Goal: Task Accomplishment & Management: Manage account settings

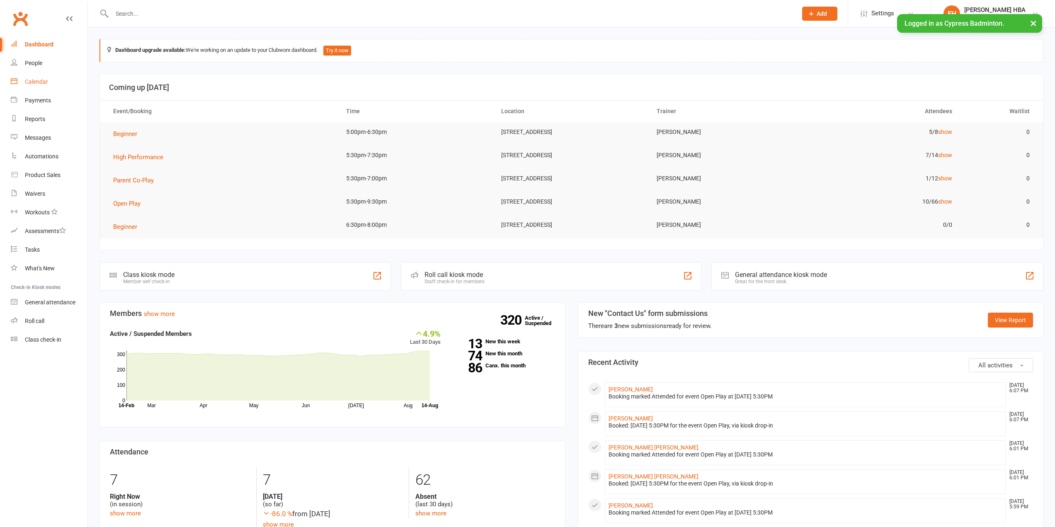
click at [47, 85] on link "Calendar" at bounding box center [49, 82] width 77 height 19
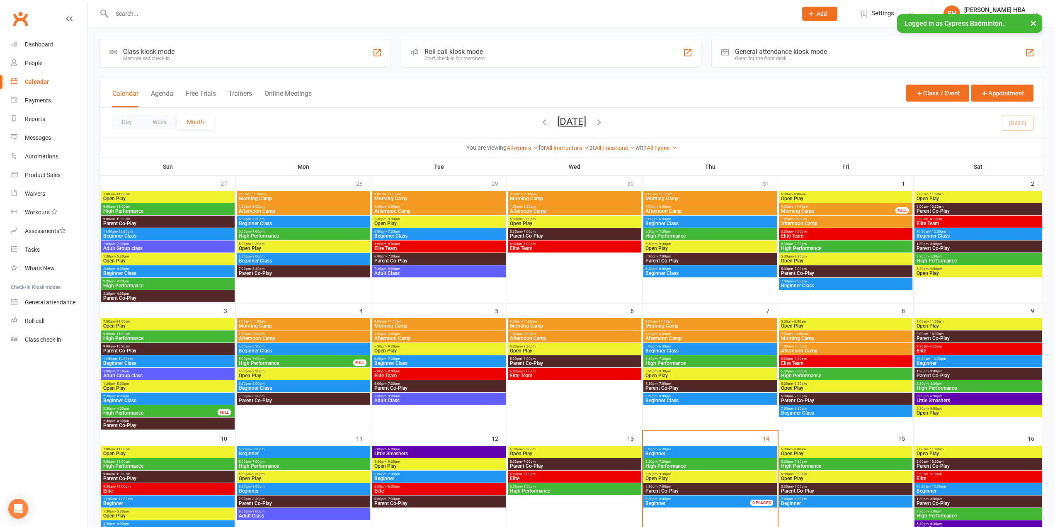
click at [263, 15] on input "text" at bounding box center [450, 14] width 682 height 12
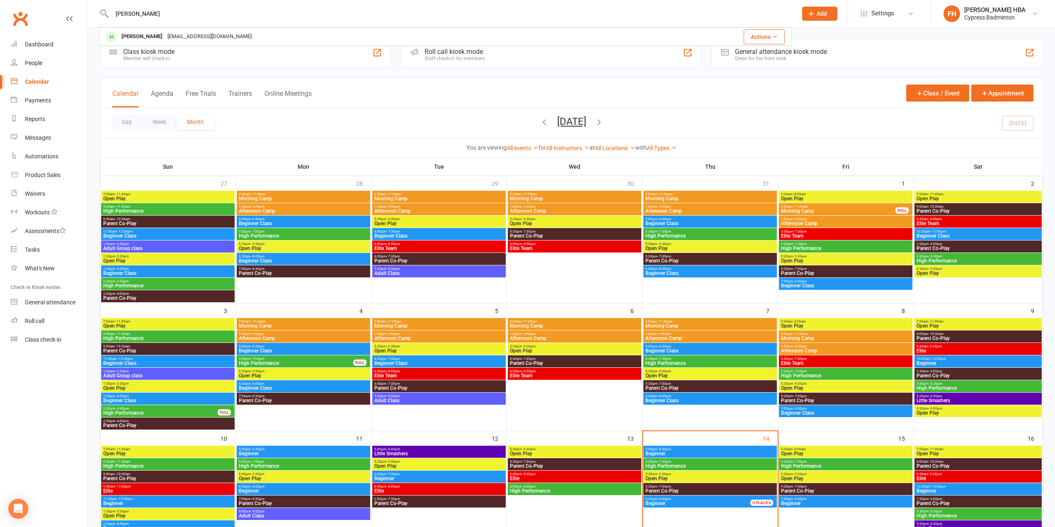
type input "[PERSON_NAME]"
click at [274, 27] on div "nyla Nyla Cherian thomacherian@gmail.com Actions Prospect Member Non-attending …" at bounding box center [527, 13] width 1055 height 27
click at [274, 33] on div "Class kiosk mode Member self check-in Roll call kiosk mode Staff check-in for m…" at bounding box center [571, 514] width 967 height 975
click at [219, 7] on div at bounding box center [446, 13] width 692 height 27
click at [219, 14] on input "text" at bounding box center [450, 14] width 682 height 12
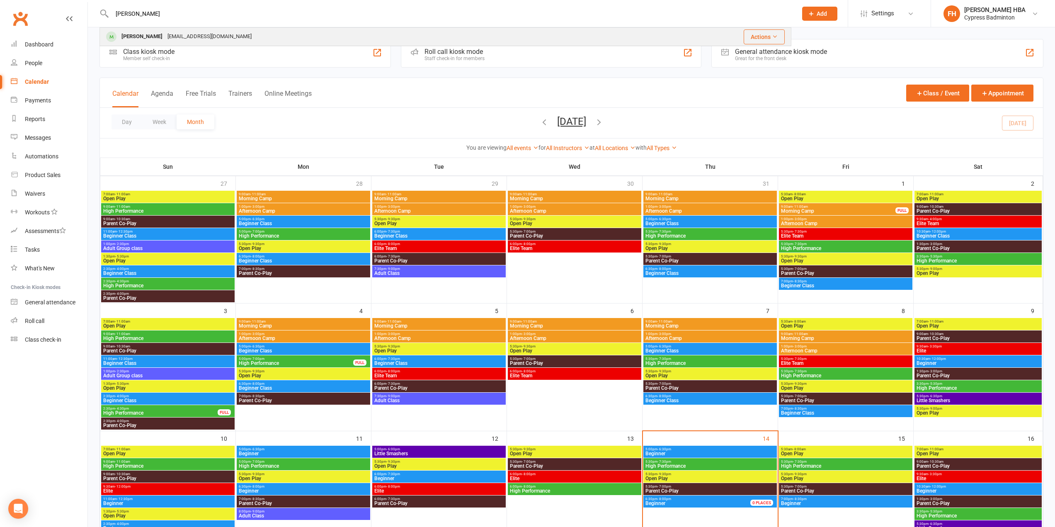
type input "[PERSON_NAME]"
click at [204, 33] on div "[EMAIL_ADDRESS][DOMAIN_NAME]" at bounding box center [209, 37] width 89 height 12
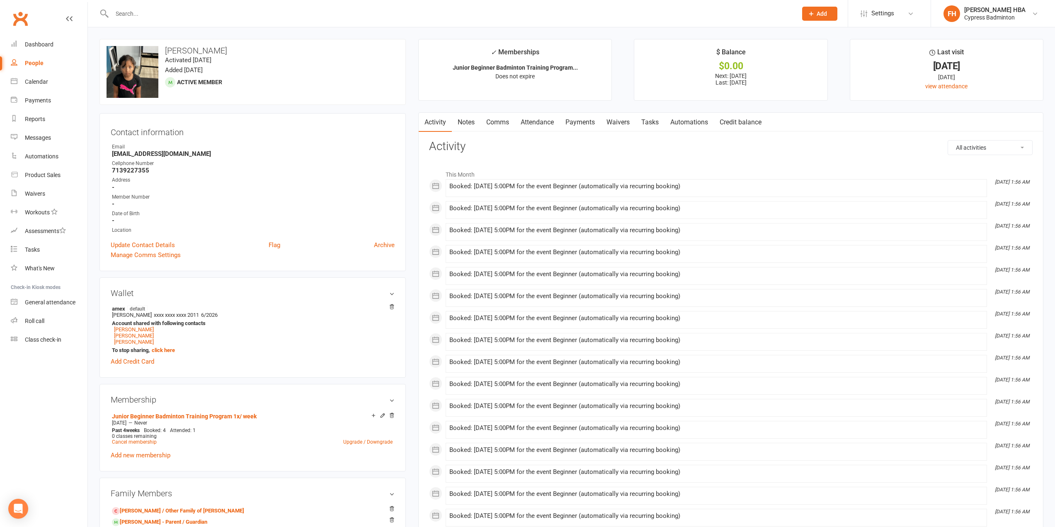
click at [529, 120] on link "Attendance" at bounding box center [537, 122] width 45 height 19
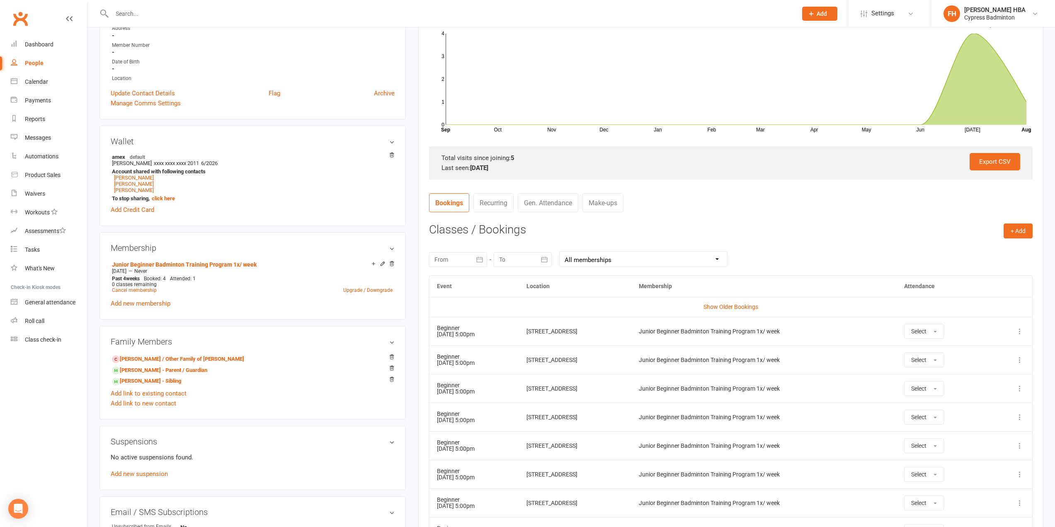
scroll to position [207, 0]
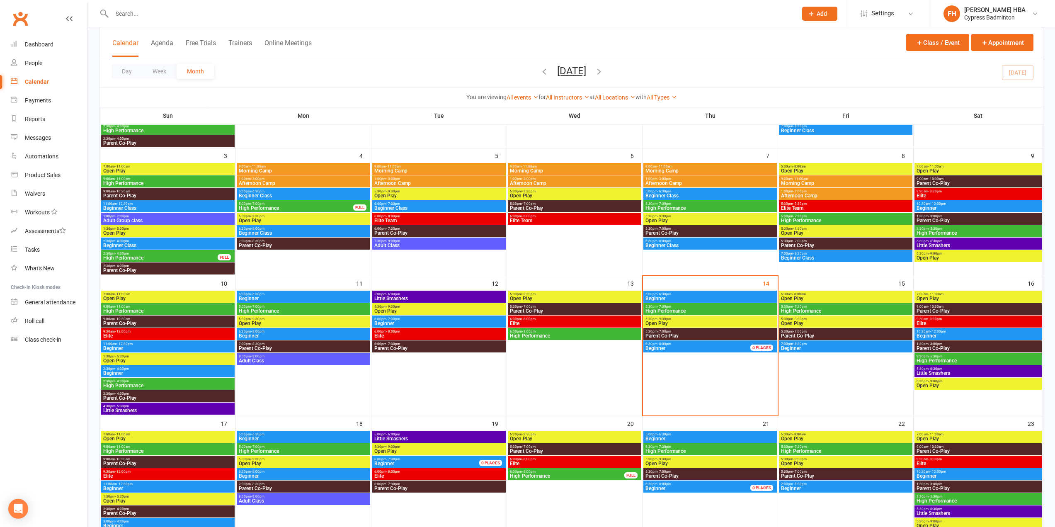
scroll to position [166, 0]
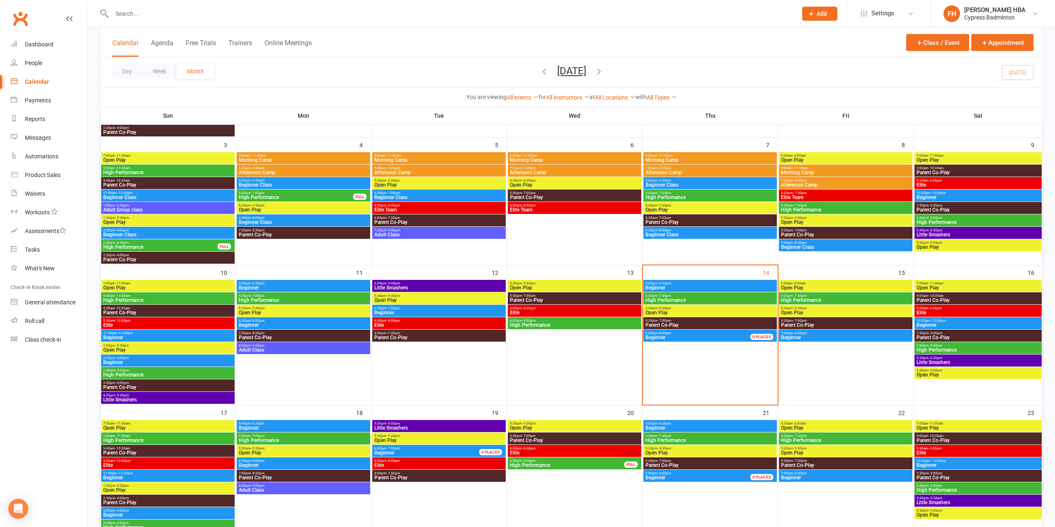
click at [674, 337] on span "Beginner" at bounding box center [702, 337] width 115 height 5
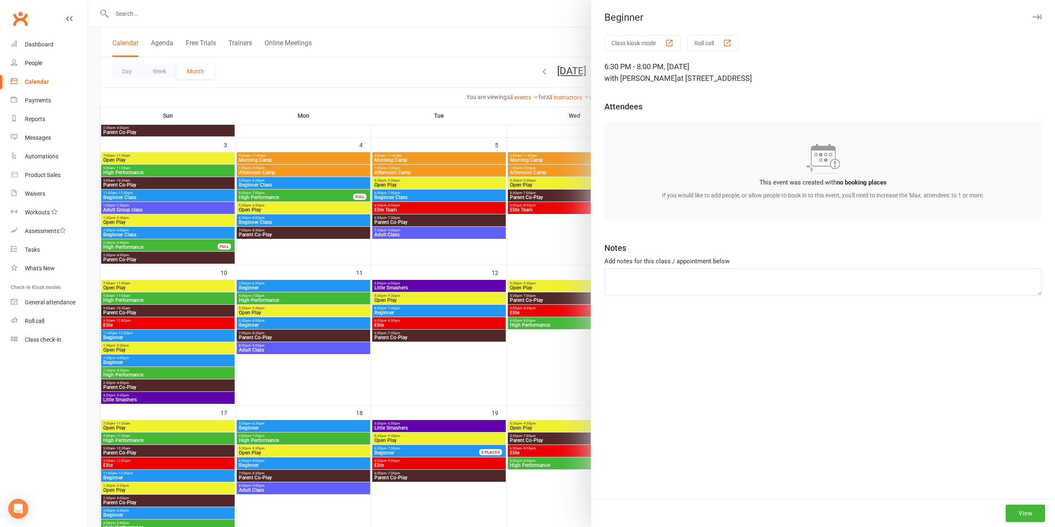
click at [560, 325] on div at bounding box center [571, 263] width 967 height 527
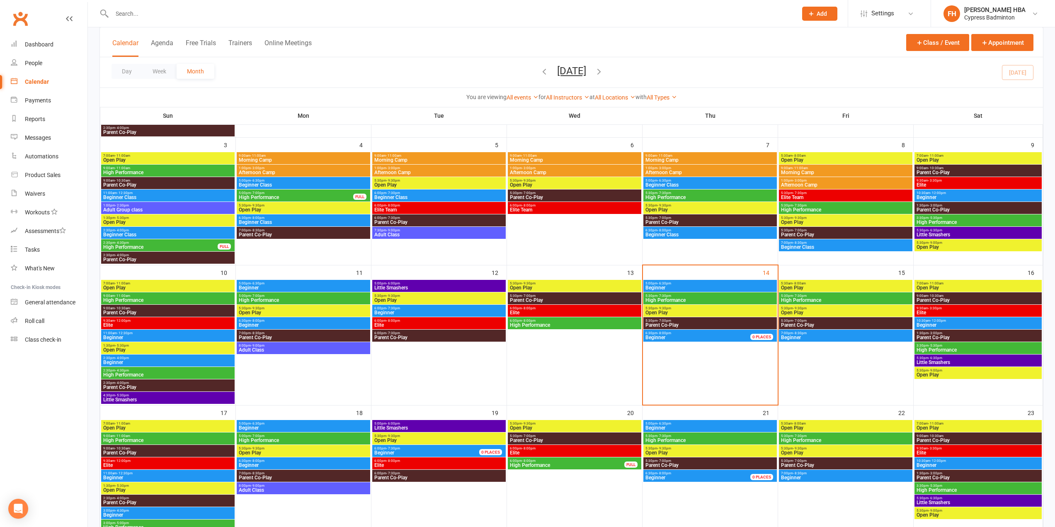
click at [704, 235] on span "Beginner Class" at bounding box center [710, 234] width 130 height 5
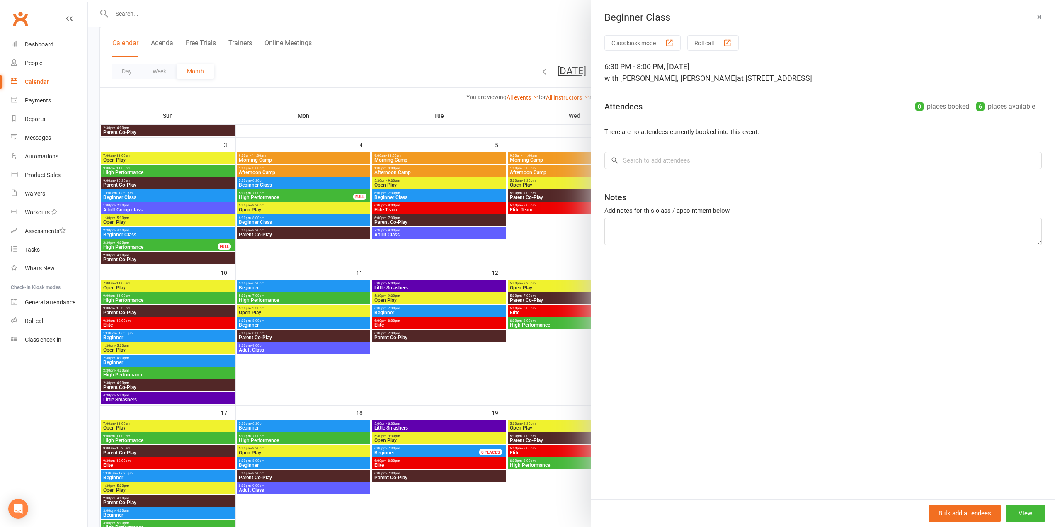
click at [493, 267] on div at bounding box center [571, 263] width 967 height 527
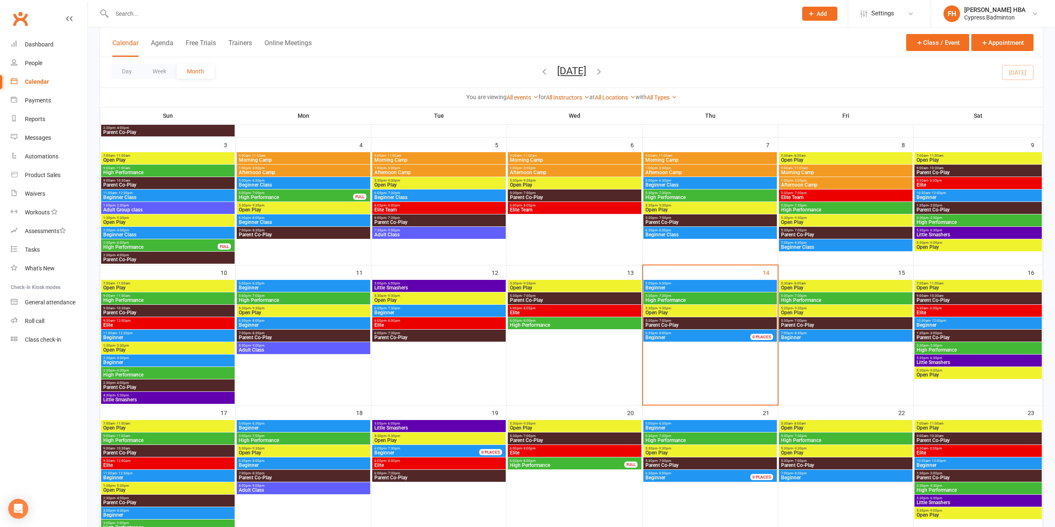
click at [661, 336] on span "Beginner" at bounding box center [656, 338] width 20 height 6
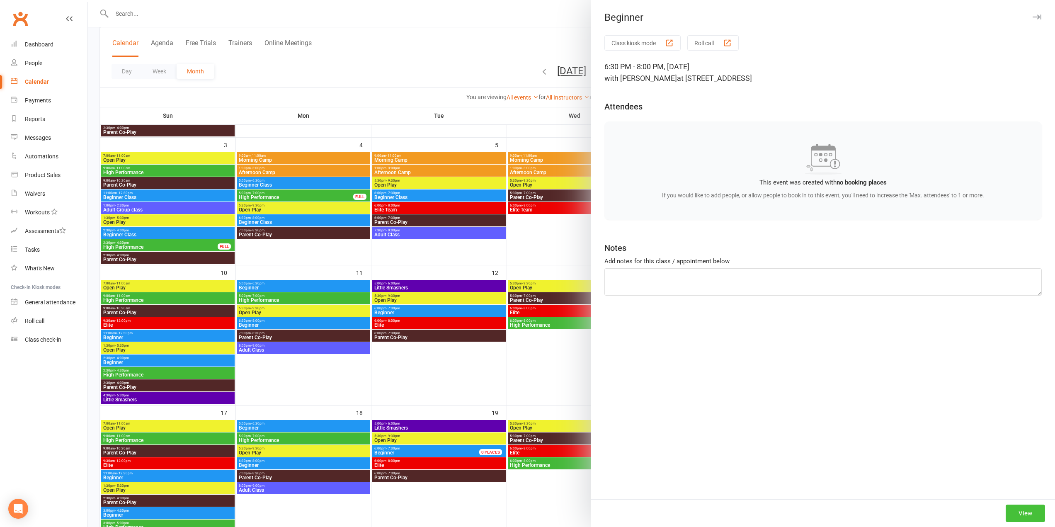
click at [1023, 517] on button "View" at bounding box center [1025, 513] width 39 height 17
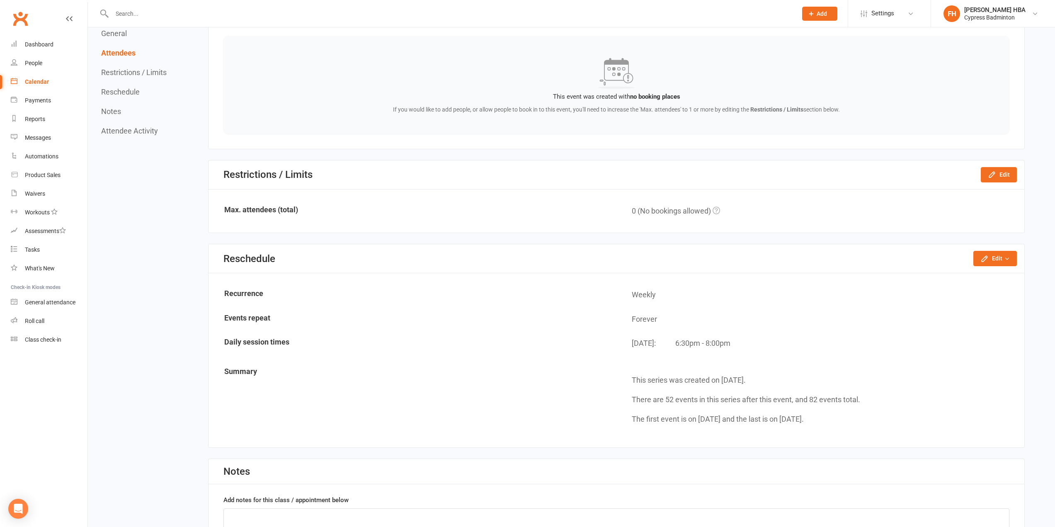
scroll to position [415, 0]
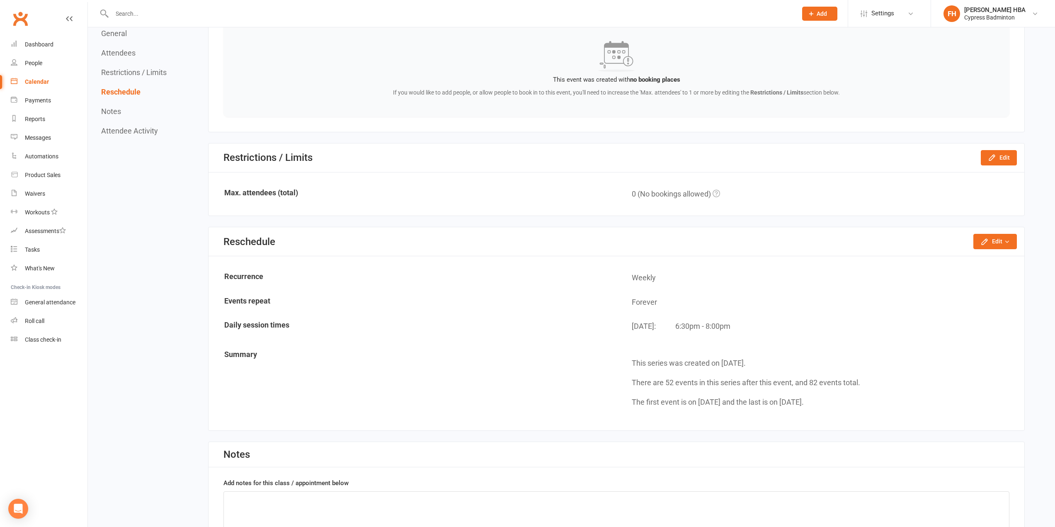
click at [29, 77] on link "Calendar" at bounding box center [49, 82] width 77 height 19
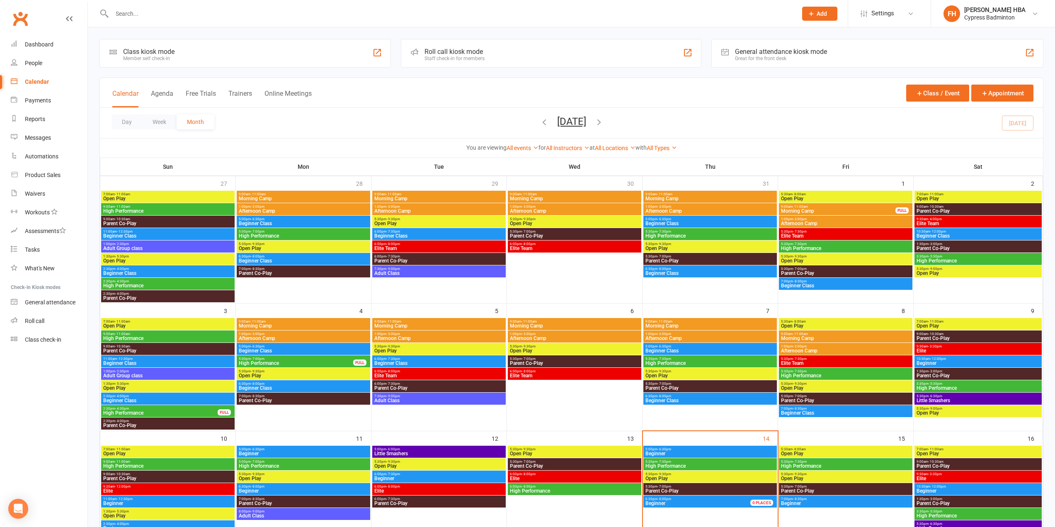
scroll to position [166, 0]
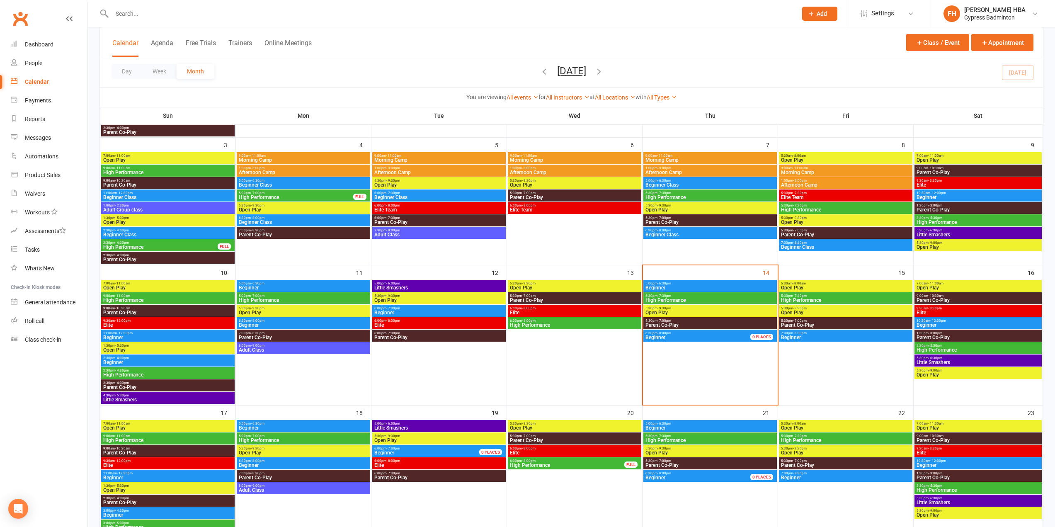
click at [700, 338] on span "Beginner" at bounding box center [702, 337] width 115 height 5
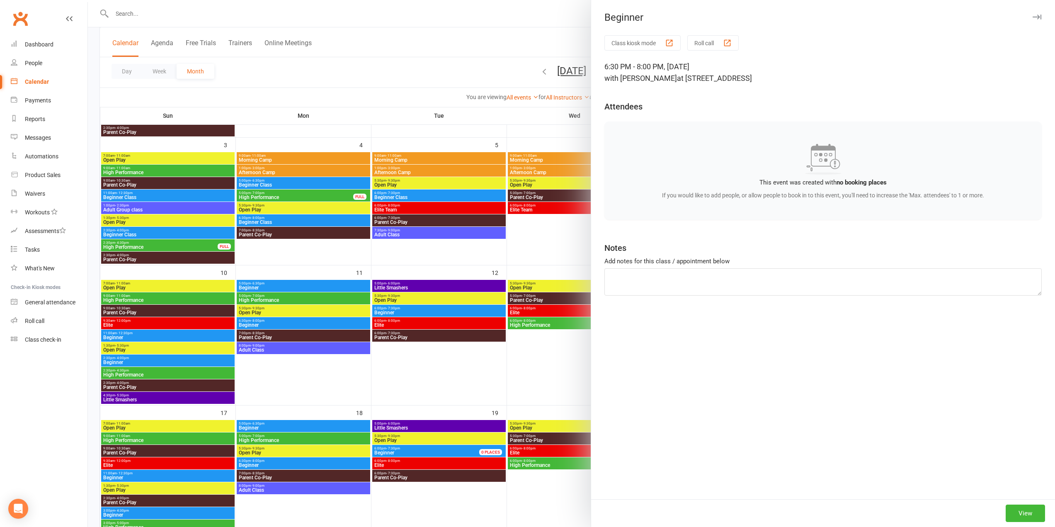
click at [546, 280] on div at bounding box center [571, 263] width 967 height 527
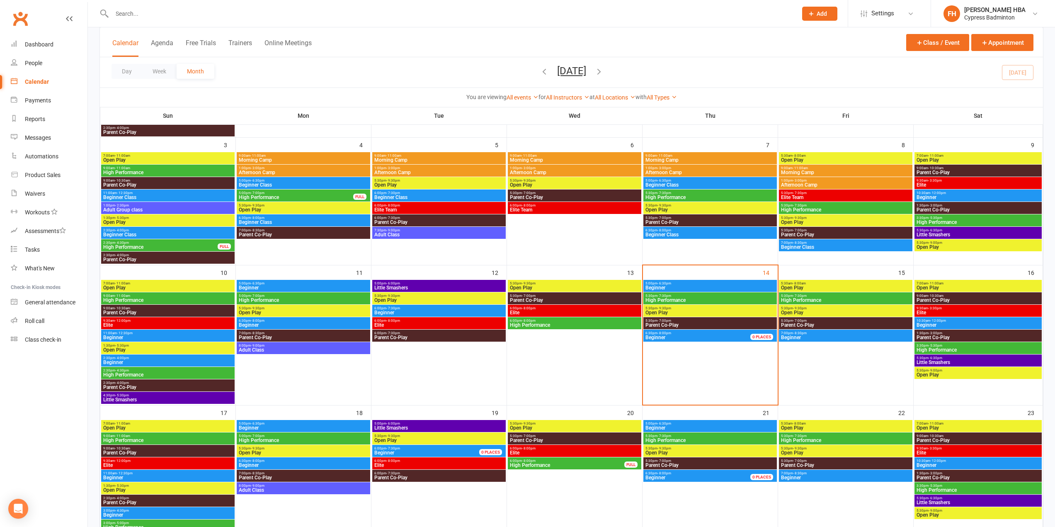
click at [670, 283] on span "- 6:30pm" at bounding box center [665, 284] width 14 height 4
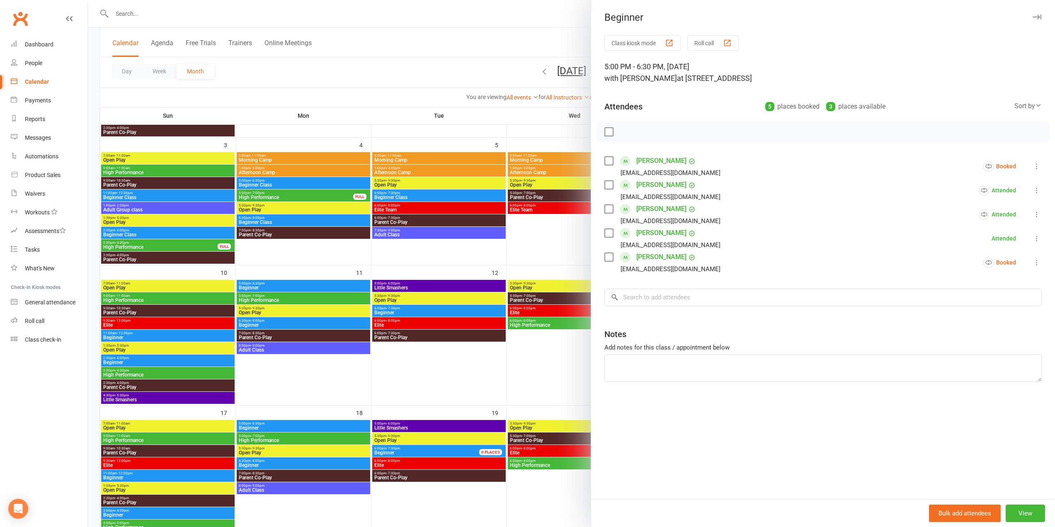
click at [1033, 170] on icon at bounding box center [1037, 166] width 8 height 8
click at [983, 199] on link "Remove" at bounding box center [988, 199] width 108 height 17
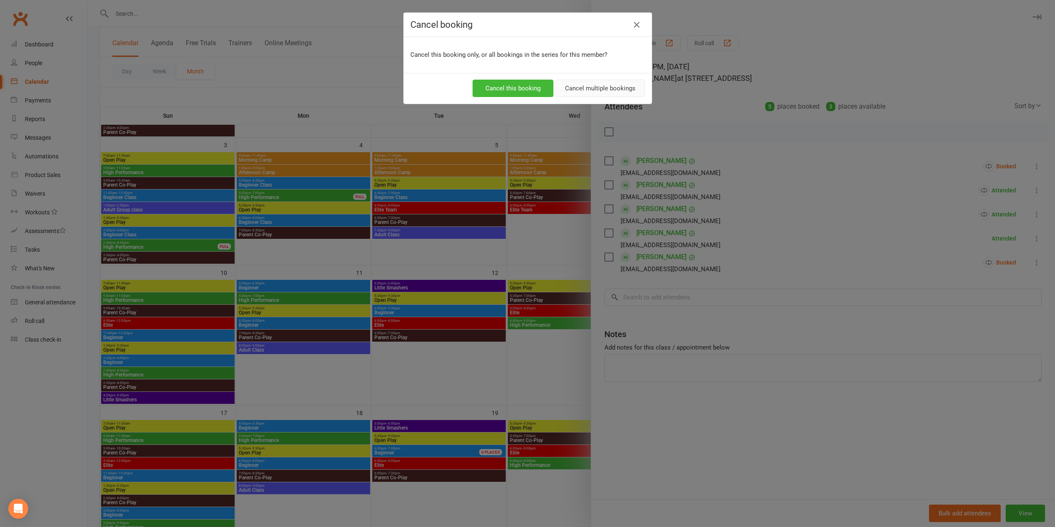
click at [593, 87] on button "Cancel multiple bookings" at bounding box center [601, 88] width 90 height 17
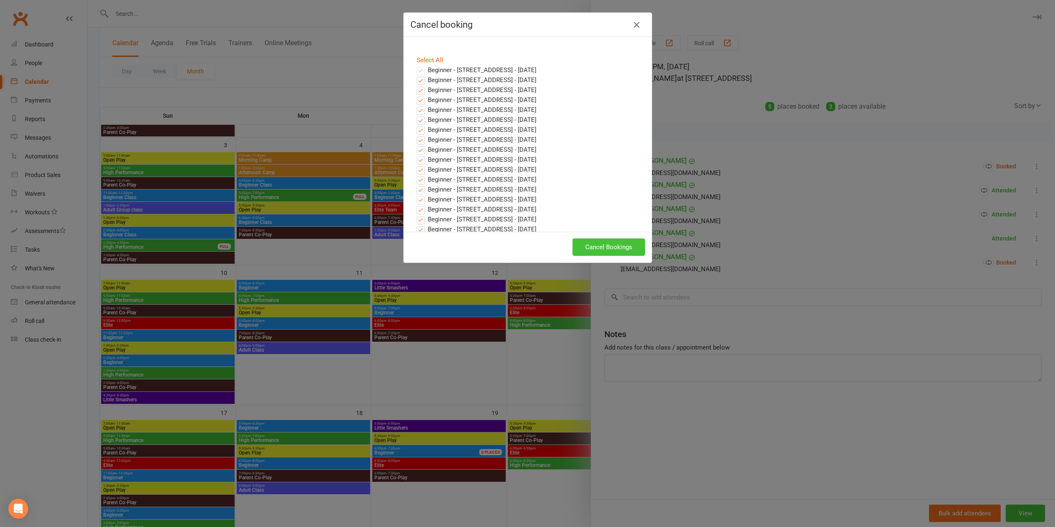
click at [611, 245] on button "Cancel Bookings" at bounding box center [609, 246] width 73 height 17
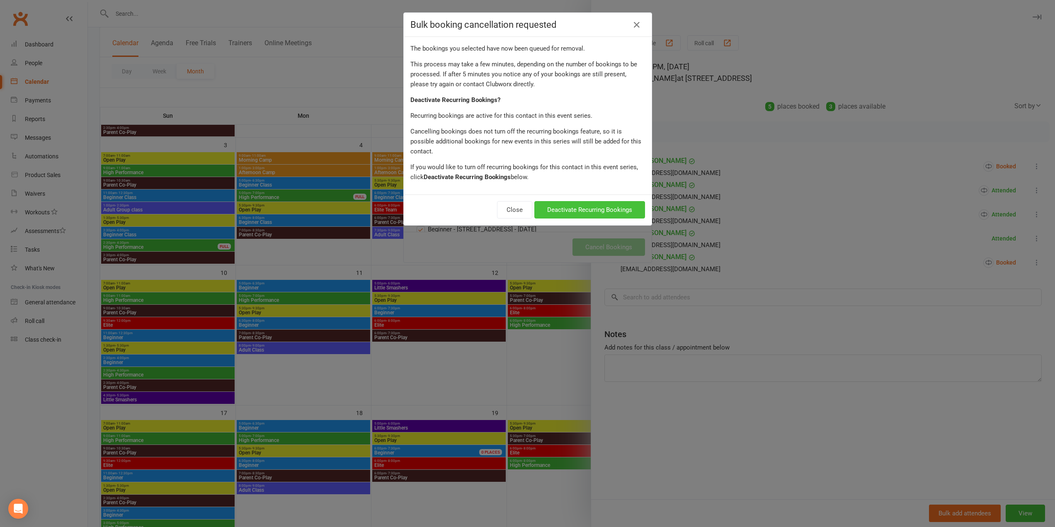
click at [585, 201] on button "Deactivate Recurring Bookings" at bounding box center [589, 209] width 111 height 17
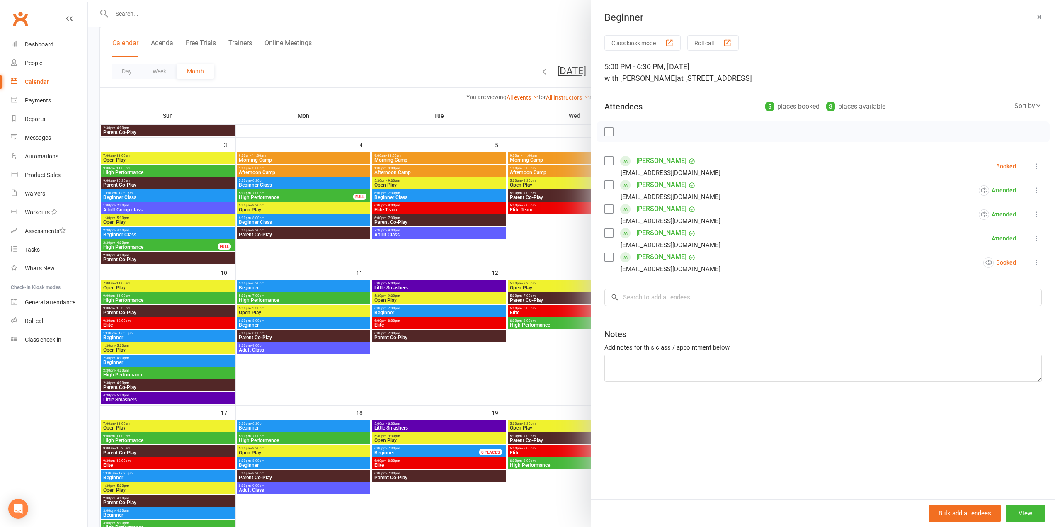
click at [579, 180] on div at bounding box center [571, 263] width 967 height 527
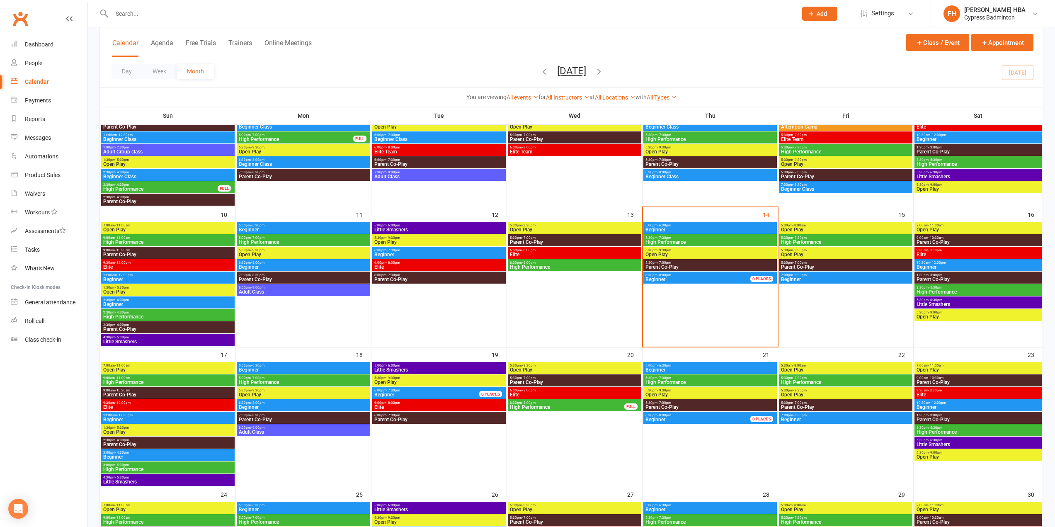
scroll to position [249, 0]
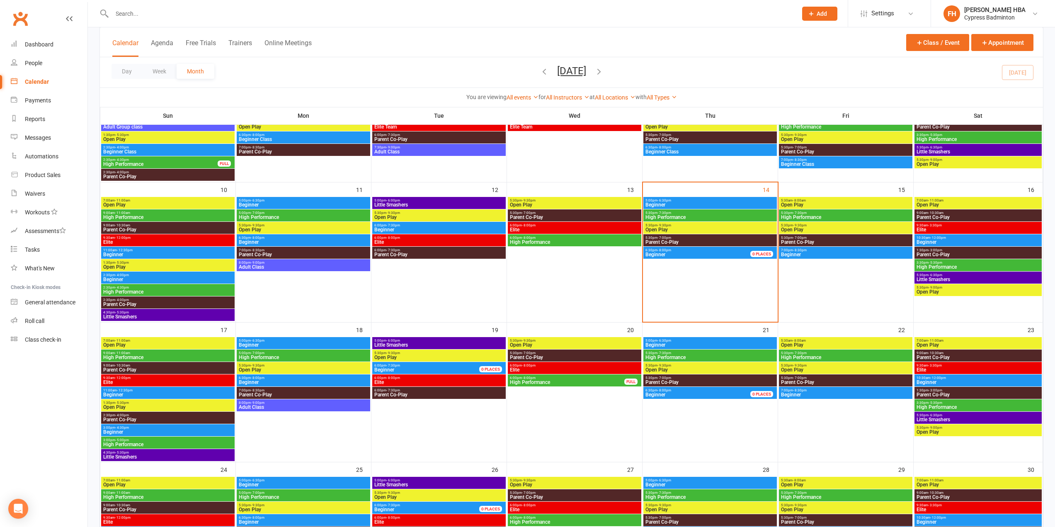
click at [253, 341] on span "- 6:30pm" at bounding box center [258, 341] width 14 height 4
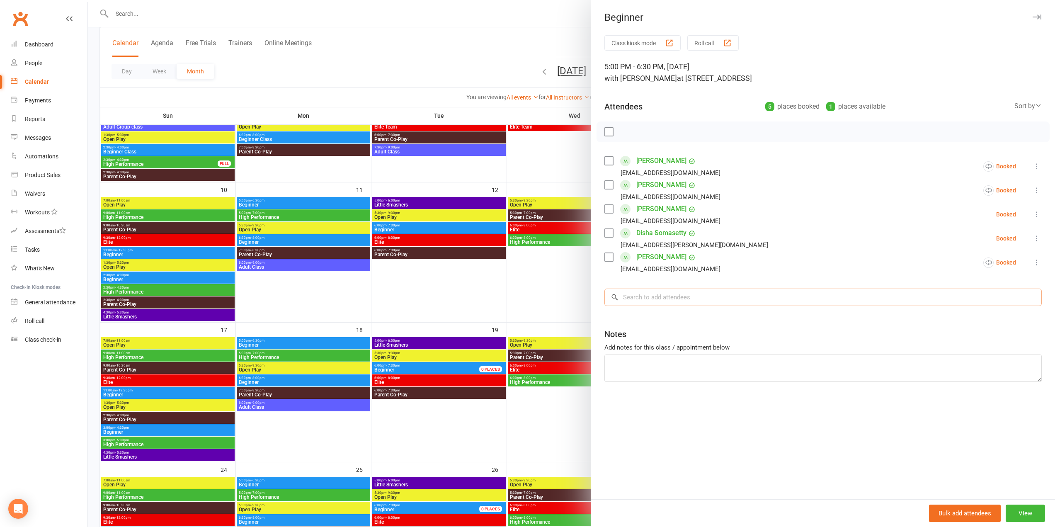
click at [639, 300] on input "search" at bounding box center [823, 297] width 437 height 17
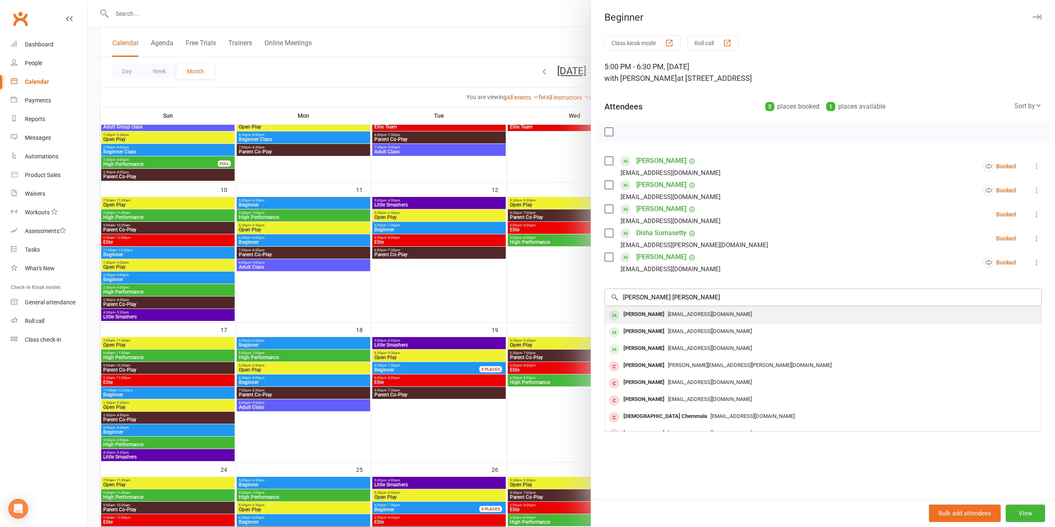
type input "[PERSON_NAME] [PERSON_NAME]"
click at [652, 316] on div "[PERSON_NAME]" at bounding box center [644, 314] width 48 height 12
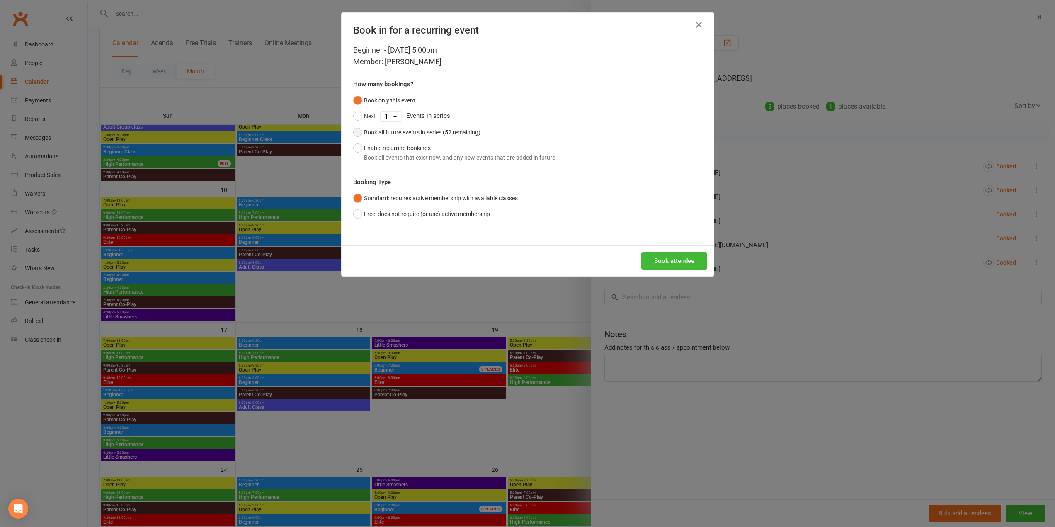
click at [422, 134] on div "Book all future events in series (52 remaining)" at bounding box center [422, 132] width 117 height 9
click at [676, 260] on button "Book attendee" at bounding box center [674, 260] width 66 height 17
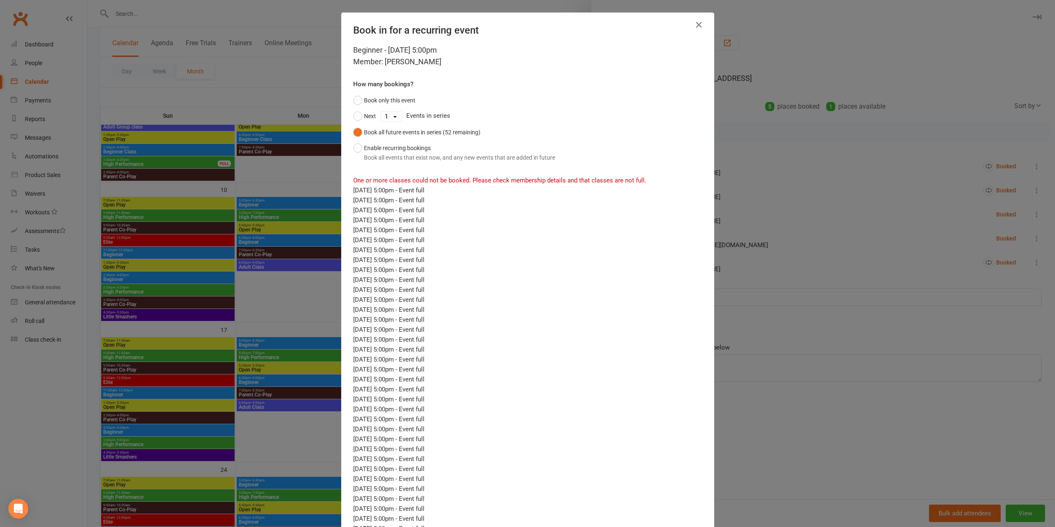
click at [773, 235] on div "Book in for a recurring event Beginner - [DATE] 5:00pm Member: [PERSON_NAME] Ho…" at bounding box center [527, 263] width 1055 height 527
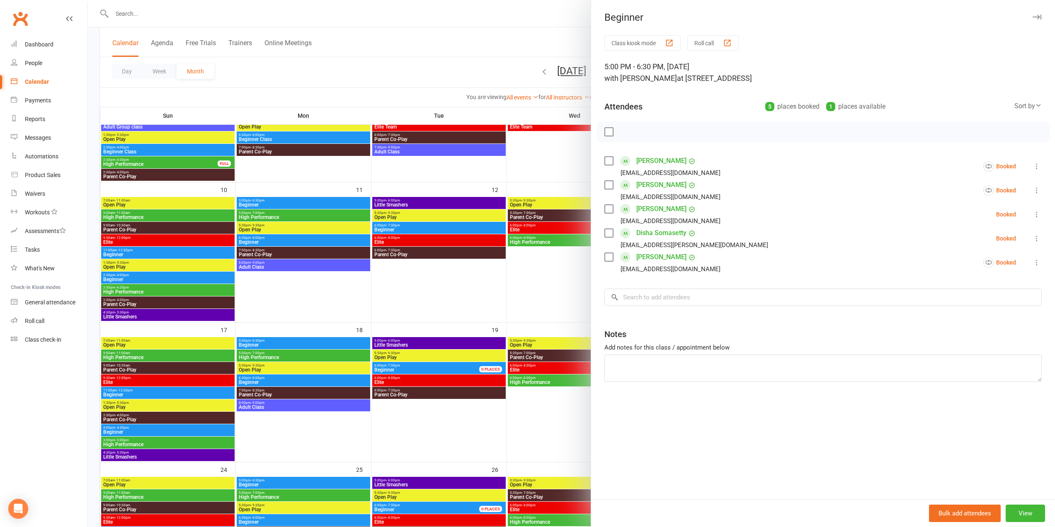
click at [498, 267] on div at bounding box center [571, 263] width 967 height 527
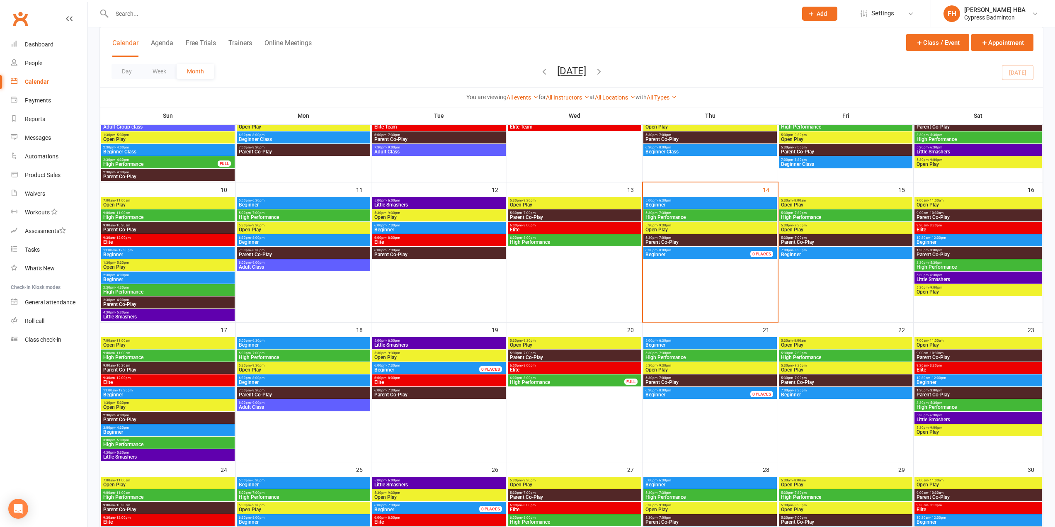
click at [279, 345] on span "Beginner" at bounding box center [303, 345] width 130 height 5
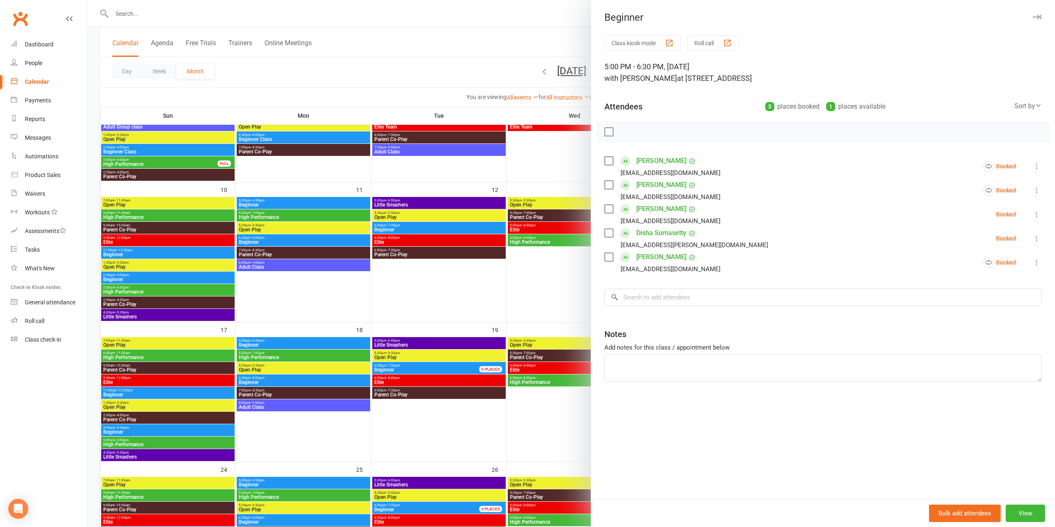
click at [279, 345] on div at bounding box center [571, 263] width 967 height 527
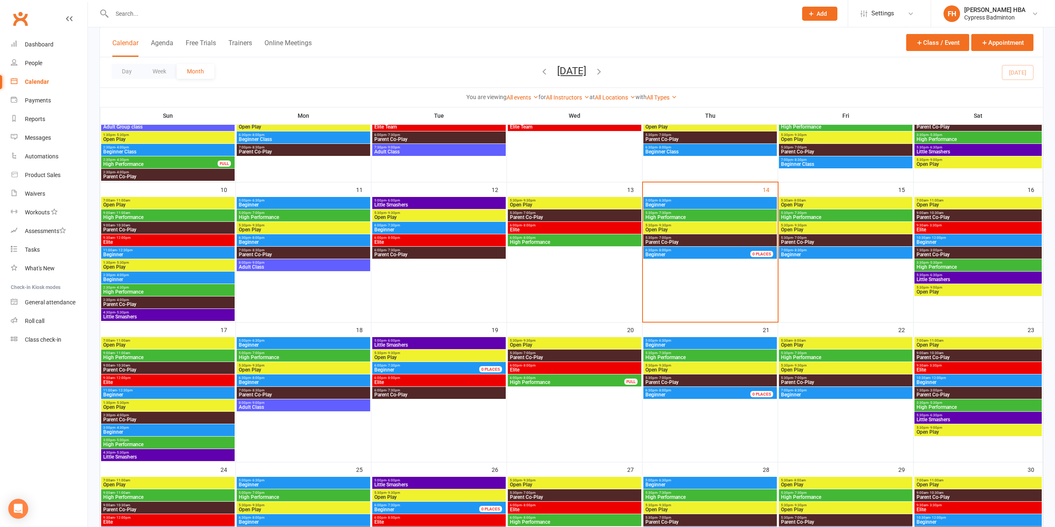
click at [263, 338] on div "5:00pm - 6:30pm Beginner" at bounding box center [304, 343] width 134 height 12
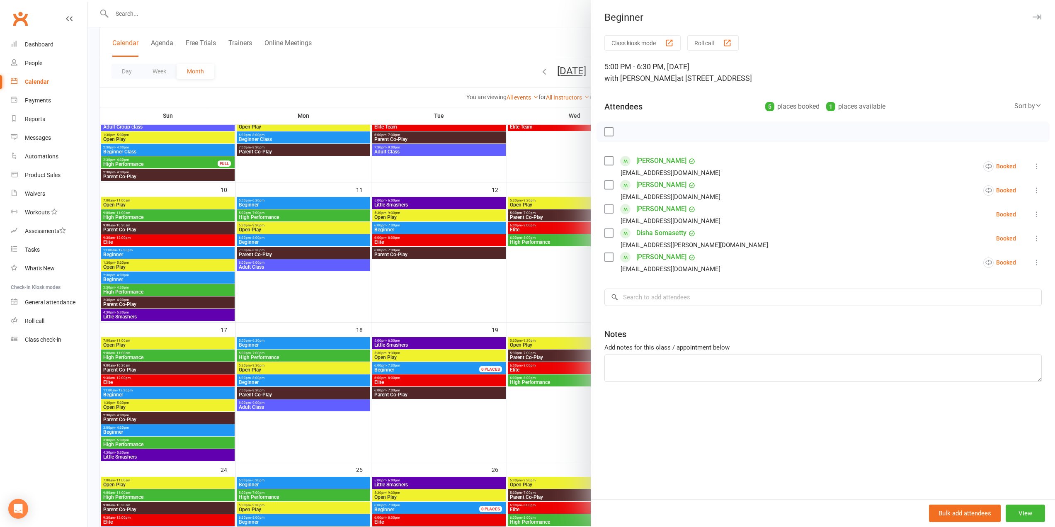
click at [263, 338] on div at bounding box center [571, 263] width 967 height 527
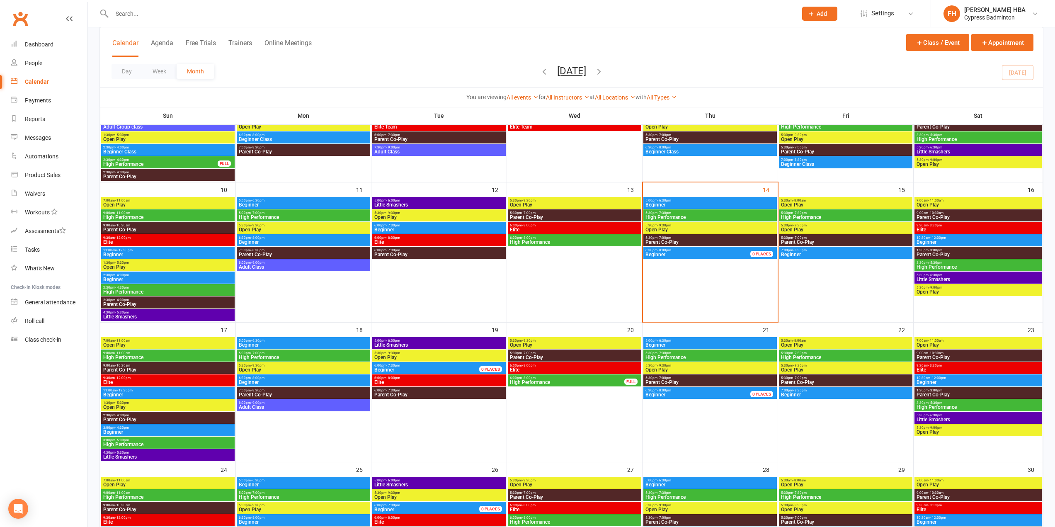
click at [252, 378] on span "- 8:00pm" at bounding box center [258, 378] width 14 height 4
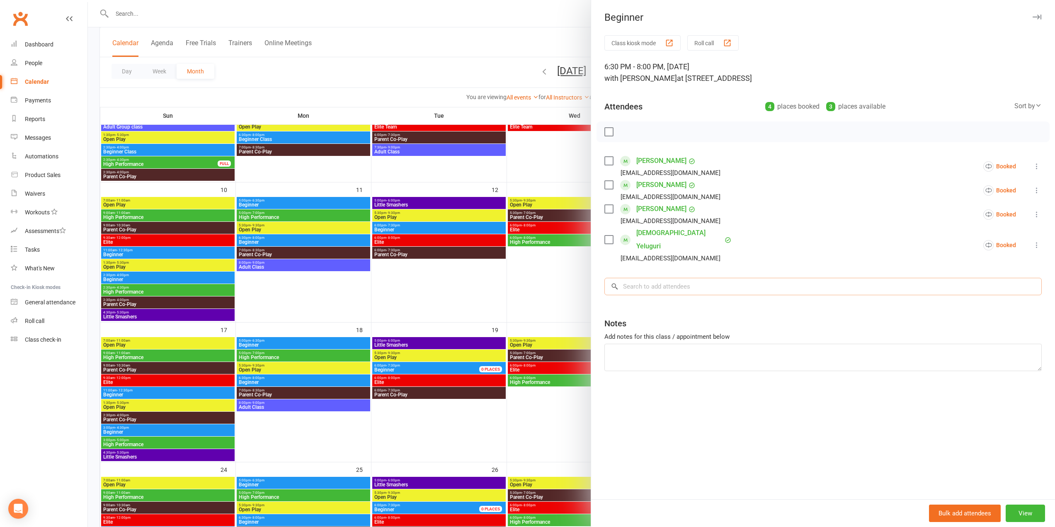
click at [700, 282] on input "search" at bounding box center [823, 286] width 437 height 17
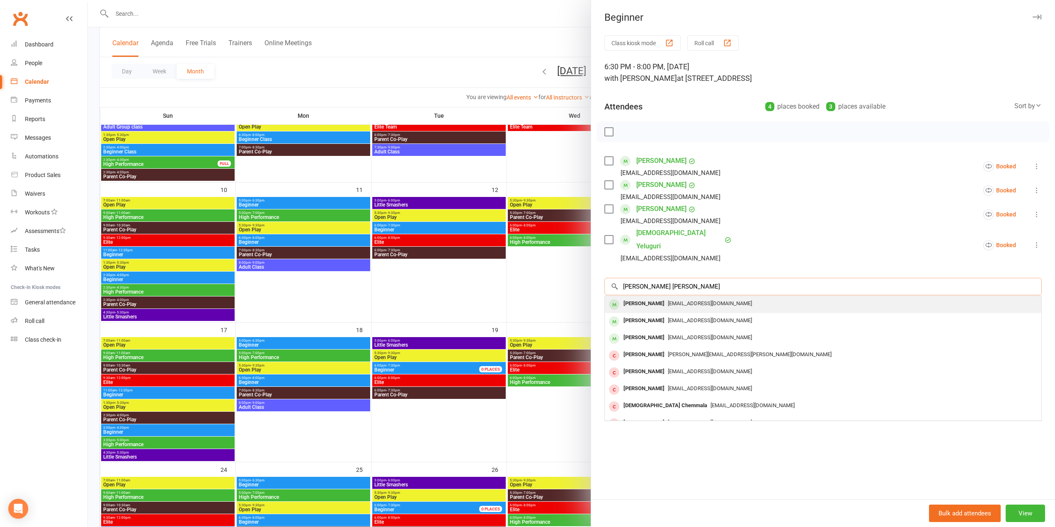
type input "[PERSON_NAME] [PERSON_NAME]"
click at [681, 300] on span "[EMAIL_ADDRESS][DOMAIN_NAME]" at bounding box center [710, 303] width 84 height 6
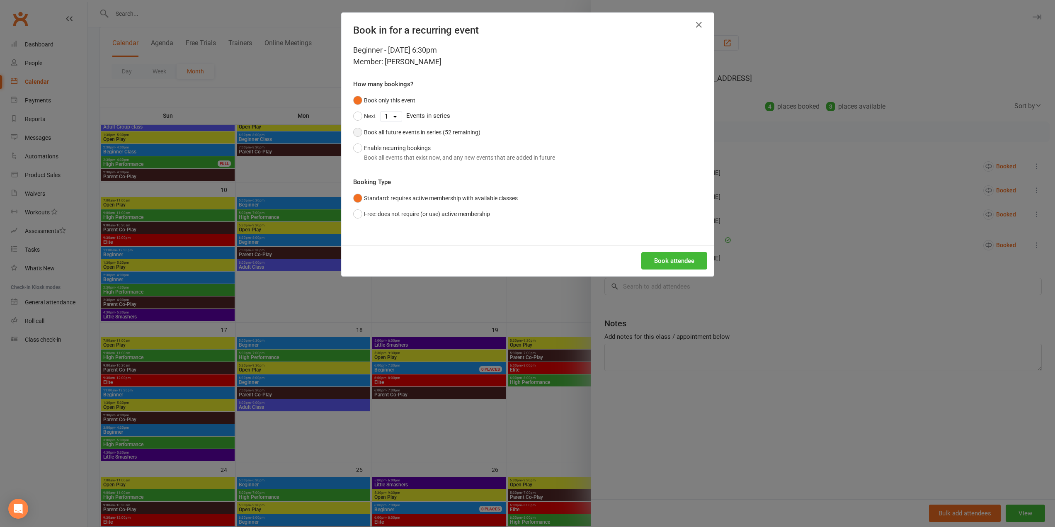
click at [407, 133] on div "Book all future events in series (52 remaining)" at bounding box center [422, 132] width 117 height 9
click at [675, 258] on button "Book attendee" at bounding box center [674, 260] width 66 height 17
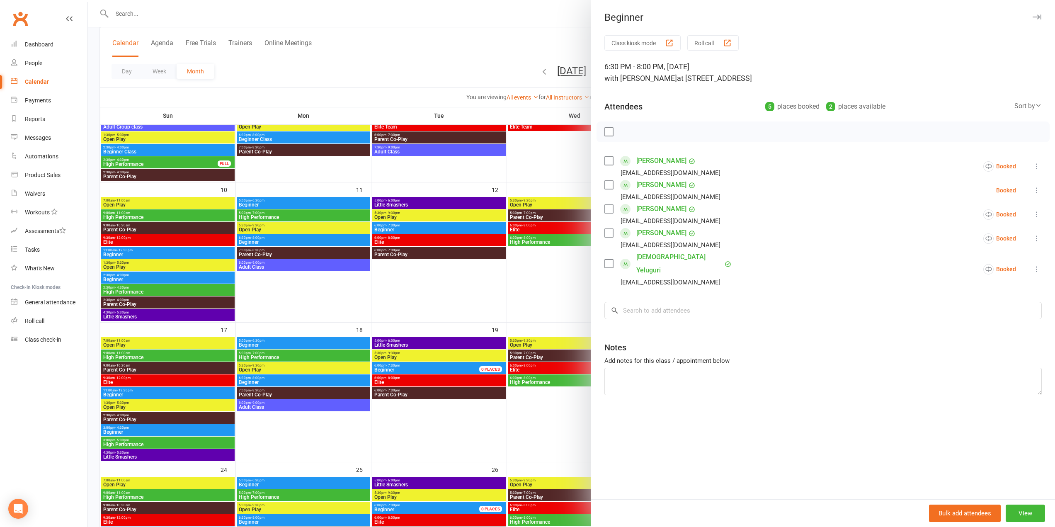
click at [1033, 189] on icon at bounding box center [1037, 190] width 8 height 8
click at [991, 288] on link "Enable recurring bookings" at bounding box center [993, 289] width 97 height 17
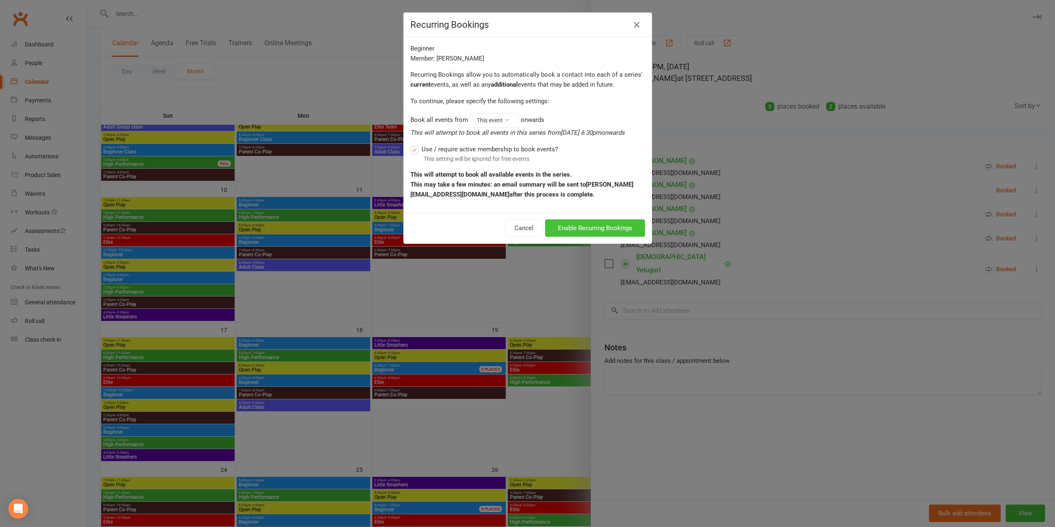
click at [595, 231] on button "Enable Recurring Bookings" at bounding box center [595, 227] width 100 height 17
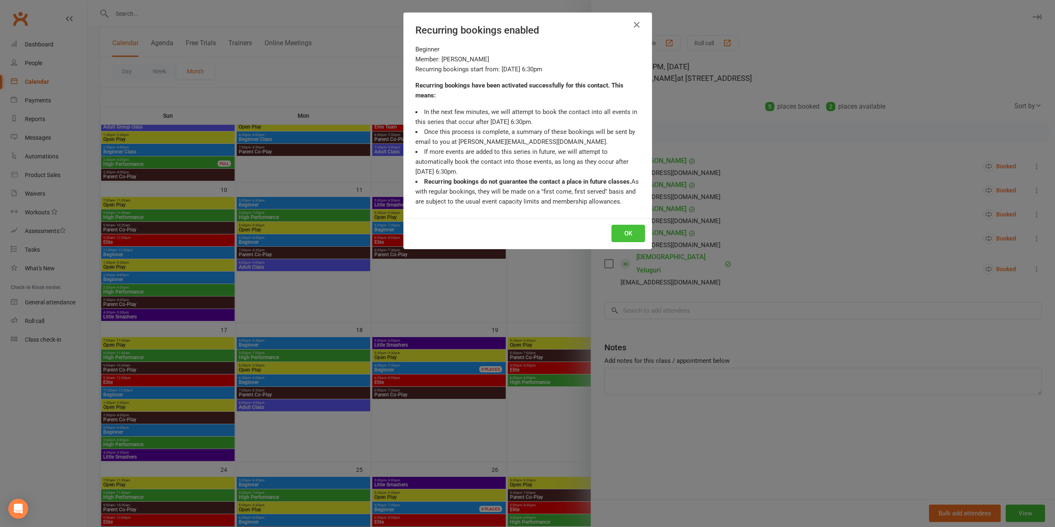
drag, startPoint x: 630, startPoint y: 234, endPoint x: 641, endPoint y: 248, distance: 17.7
click at [630, 234] on button "OK" at bounding box center [629, 233] width 34 height 17
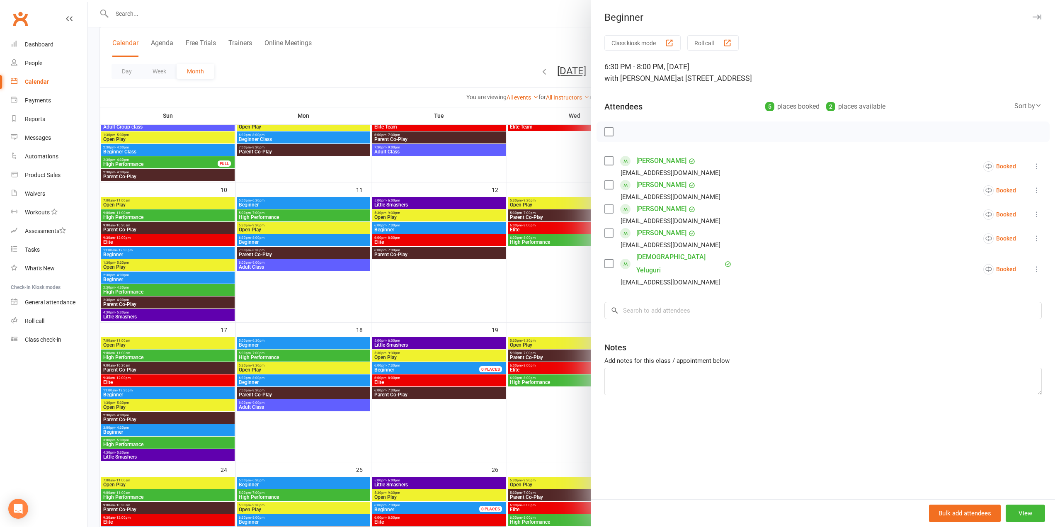
click at [449, 265] on div at bounding box center [571, 263] width 967 height 527
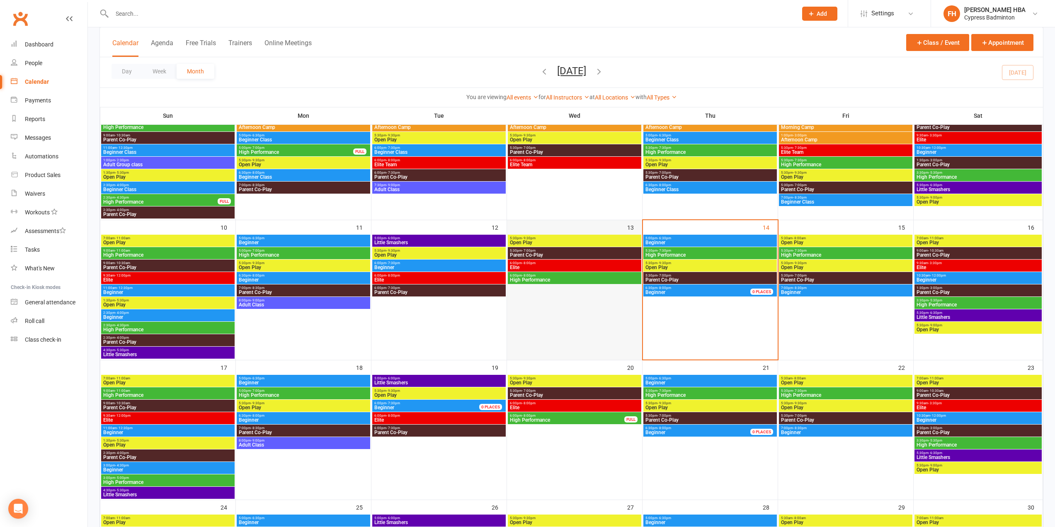
scroll to position [207, 0]
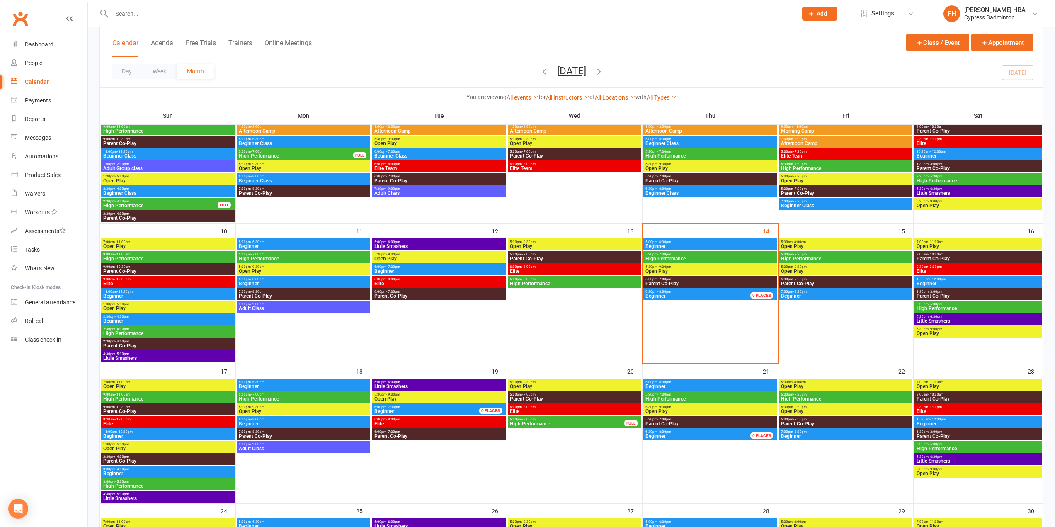
click at [800, 256] on span "High Performance" at bounding box center [846, 258] width 130 height 5
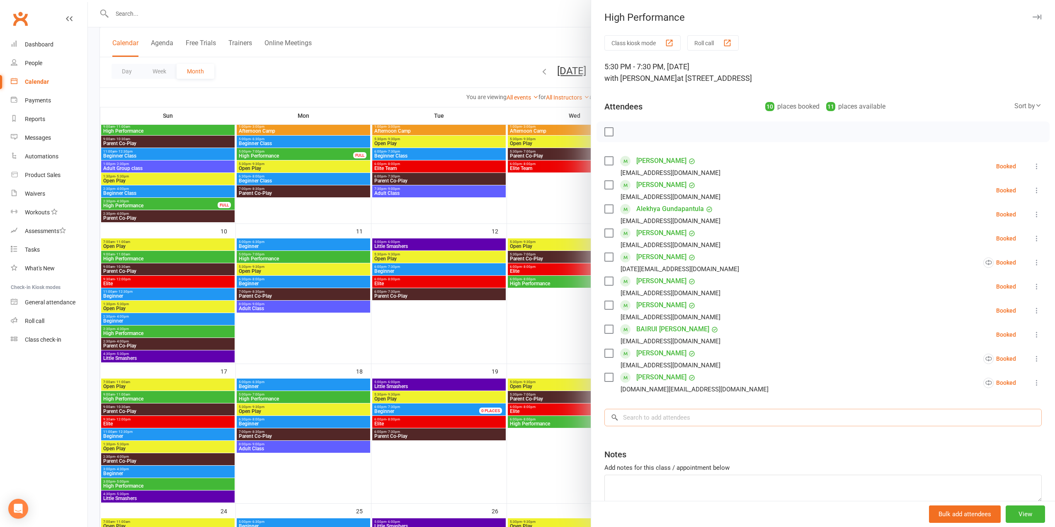
click at [706, 410] on input "search" at bounding box center [823, 417] width 437 height 17
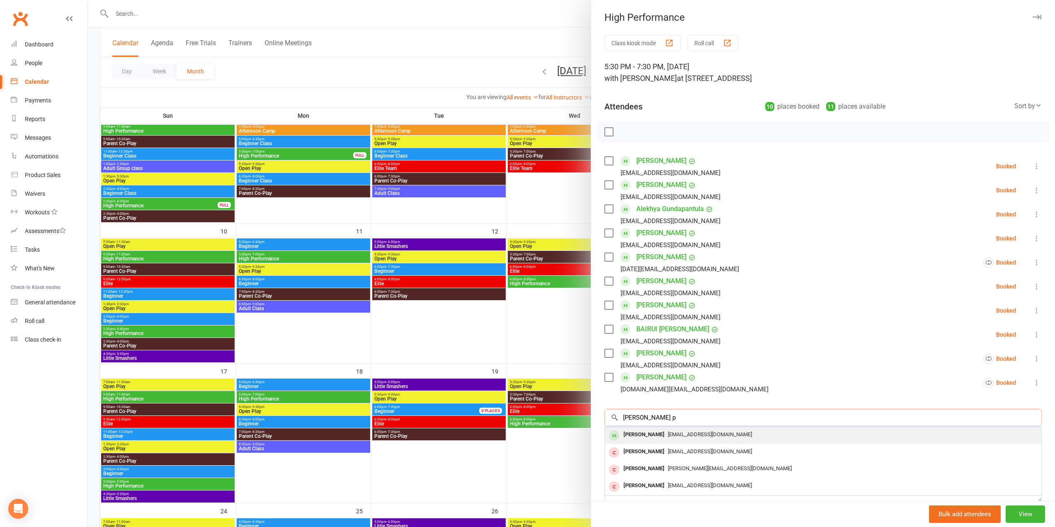
type input "[PERSON_NAME] p"
click at [805, 438] on div "[EMAIL_ADDRESS][DOMAIN_NAME]" at bounding box center [823, 435] width 430 height 12
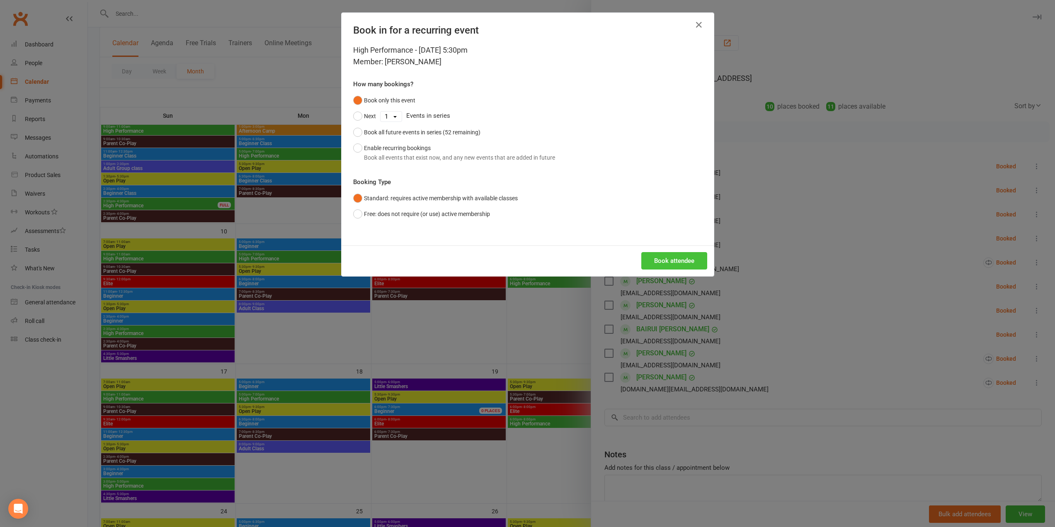
click at [682, 262] on button "Book attendee" at bounding box center [674, 260] width 66 height 17
